Goal: Find contact information: Find contact information

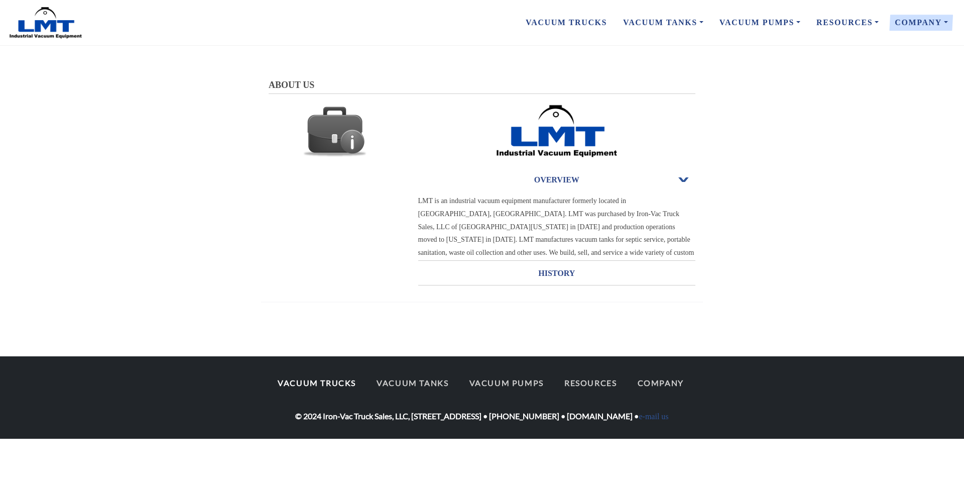
click at [341, 382] on link "Vacuum Trucks" at bounding box center [317, 382] width 96 height 21
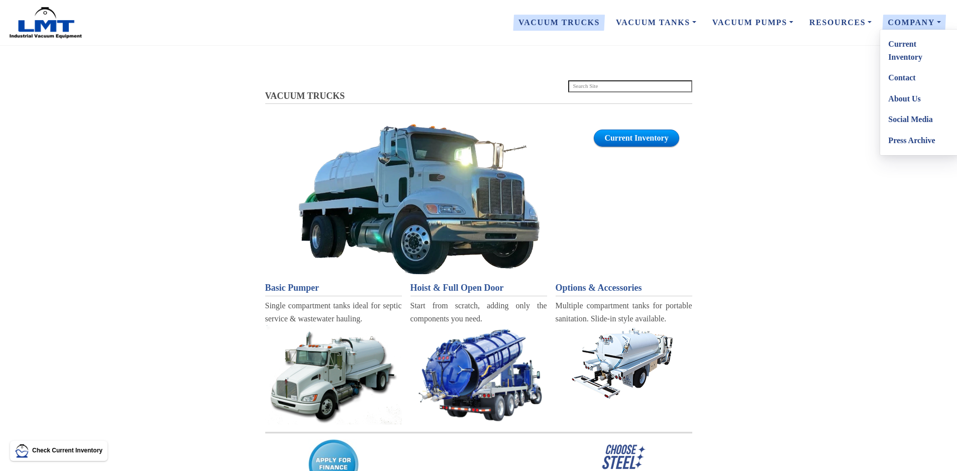
click at [917, 101] on link "About Us" at bounding box center [919, 98] width 79 height 21
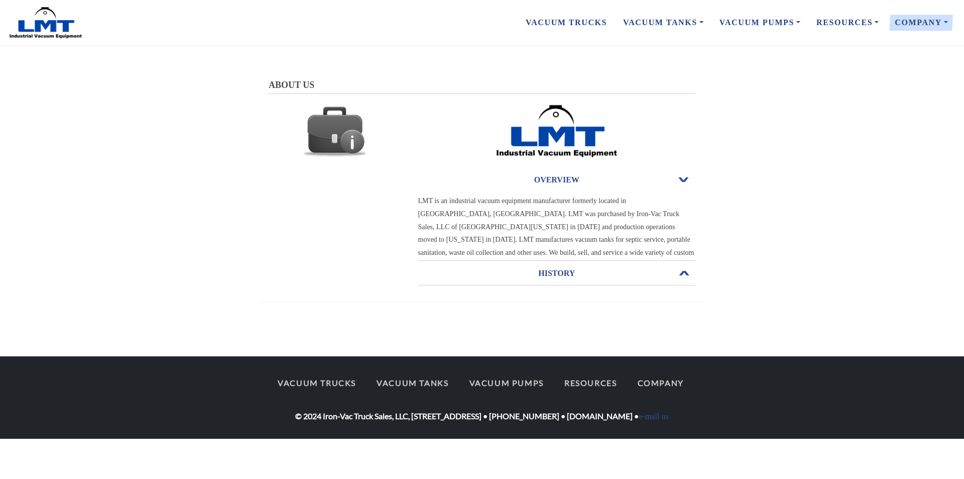
click at [576, 280] on h3 "HISTORY" at bounding box center [557, 273] width 278 height 16
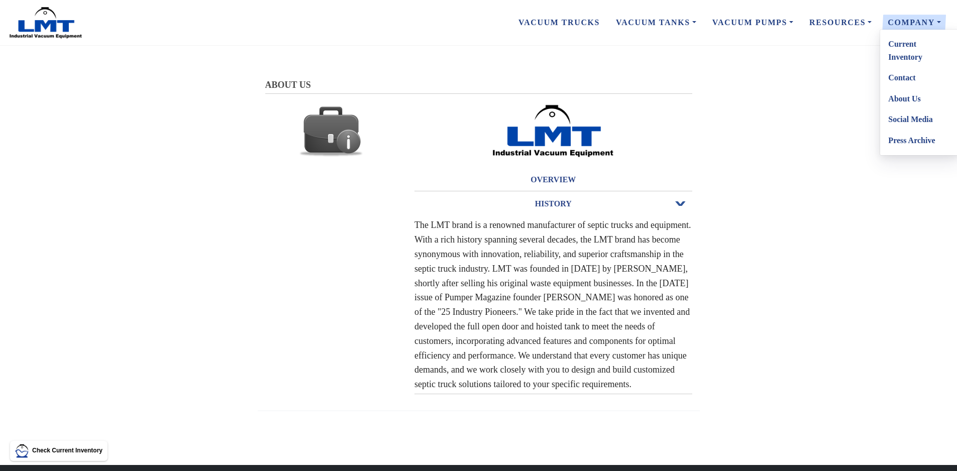
click at [906, 78] on link "Contact" at bounding box center [919, 77] width 79 height 21
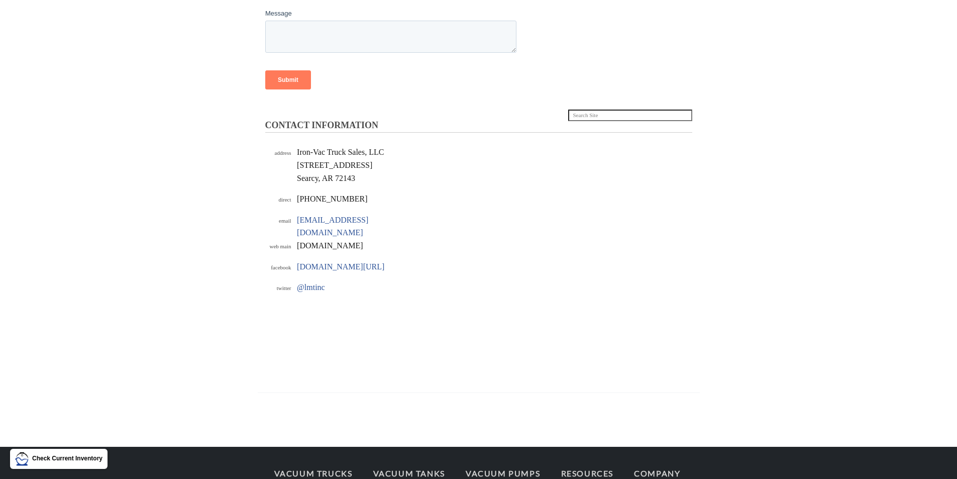
scroll to position [315, 0]
